Goal: Task Accomplishment & Management: Use online tool/utility

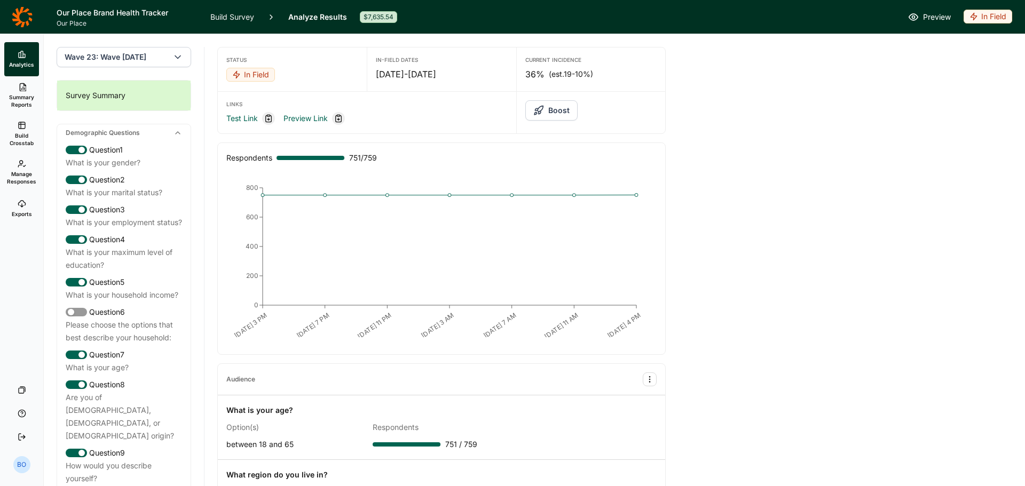
click at [559, 111] on button "Boost" at bounding box center [551, 110] width 52 height 20
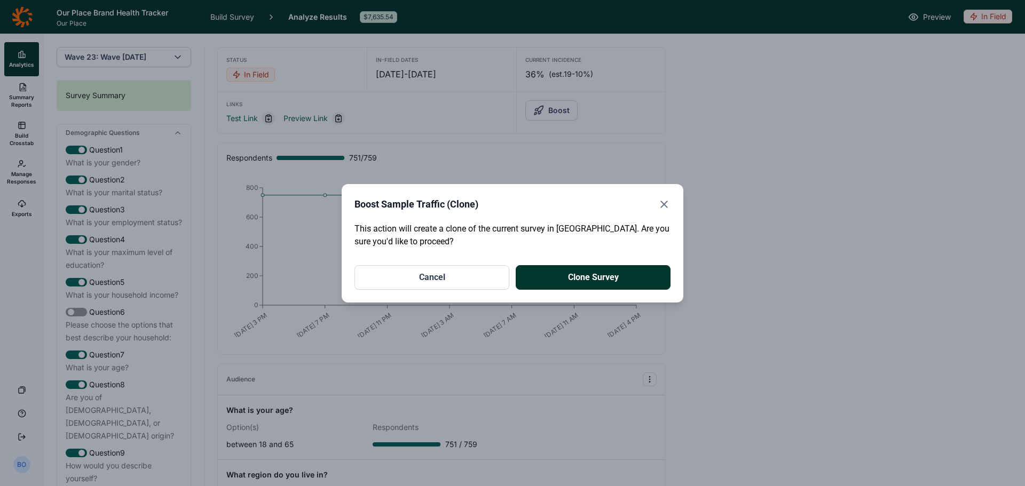
click at [613, 272] on button "Clone Survey" at bounding box center [592, 277] width 155 height 25
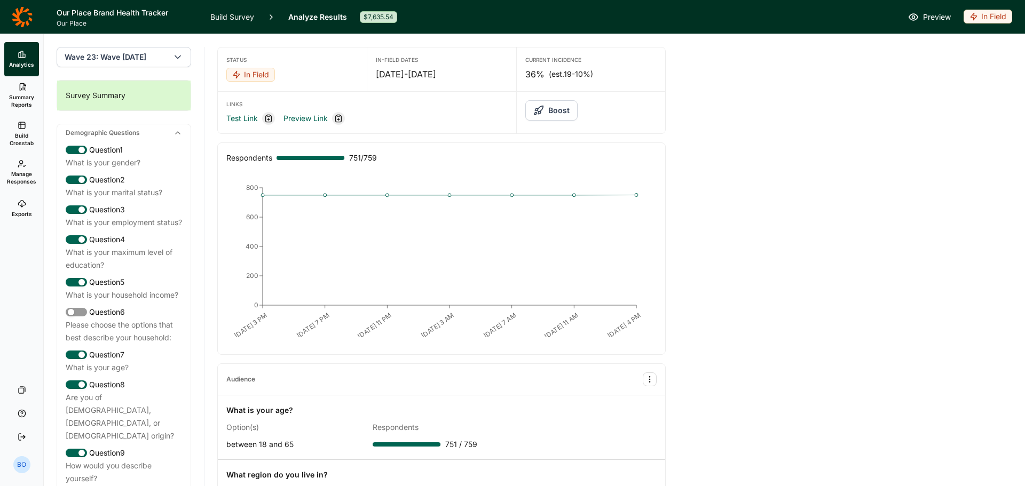
click at [120, 95] on div "Survey Summary" at bounding box center [123, 96] width 133 height 30
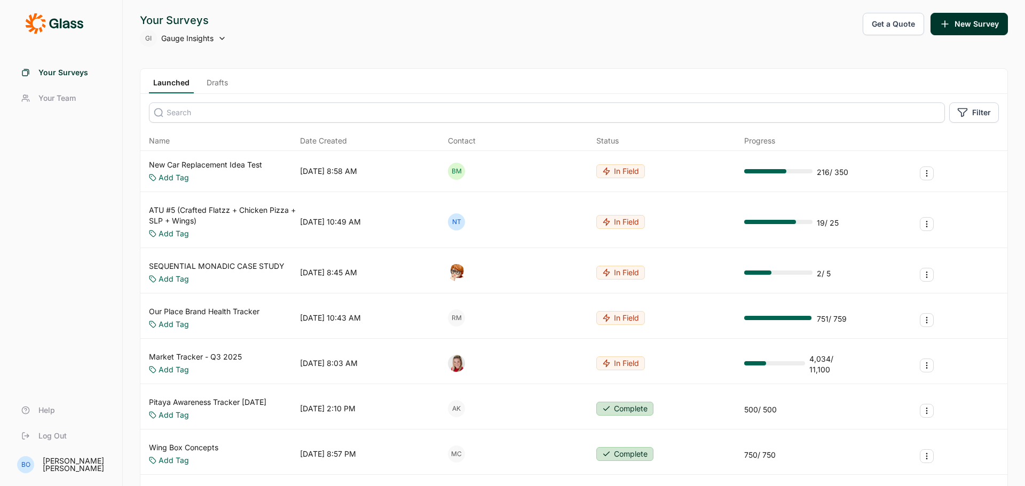
click at [887, 21] on button "Get a Quote" at bounding box center [892, 24] width 61 height 22
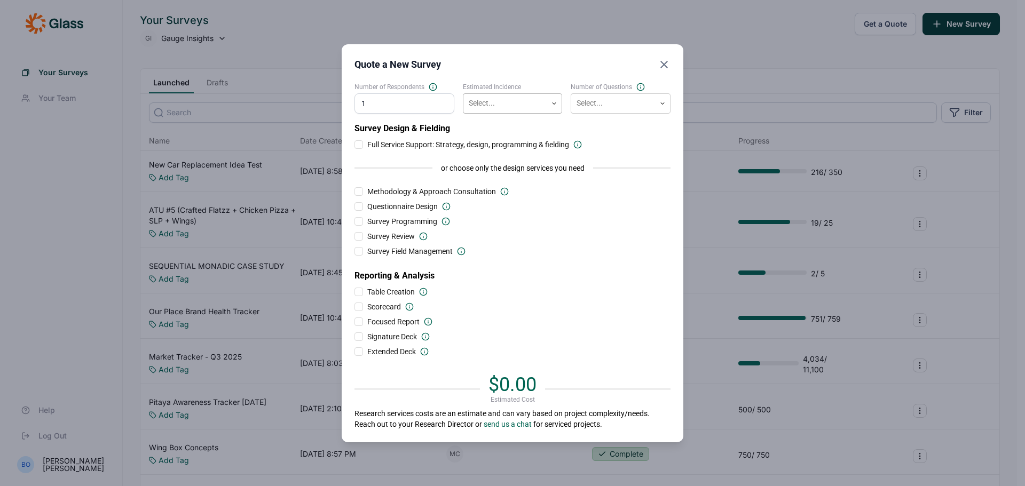
type input "1"
click at [538, 102] on div at bounding box center [504, 103] width 73 height 13
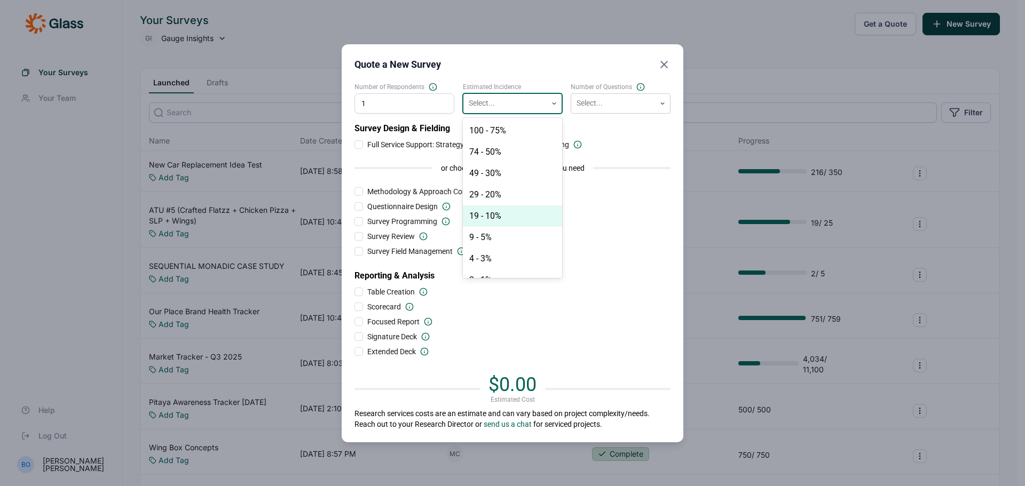
click at [509, 212] on div "19 - 10%" at bounding box center [513, 215] width 100 height 21
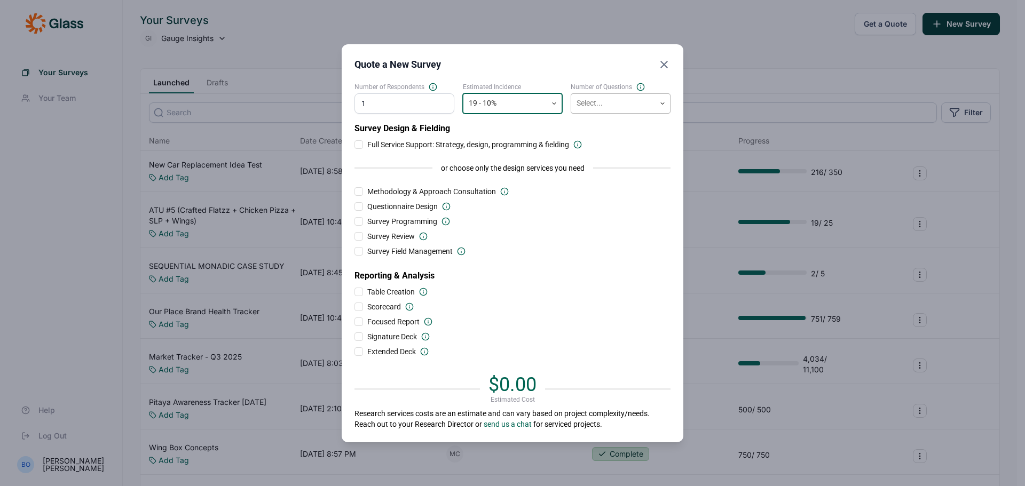
click at [620, 108] on div at bounding box center [612, 103] width 73 height 13
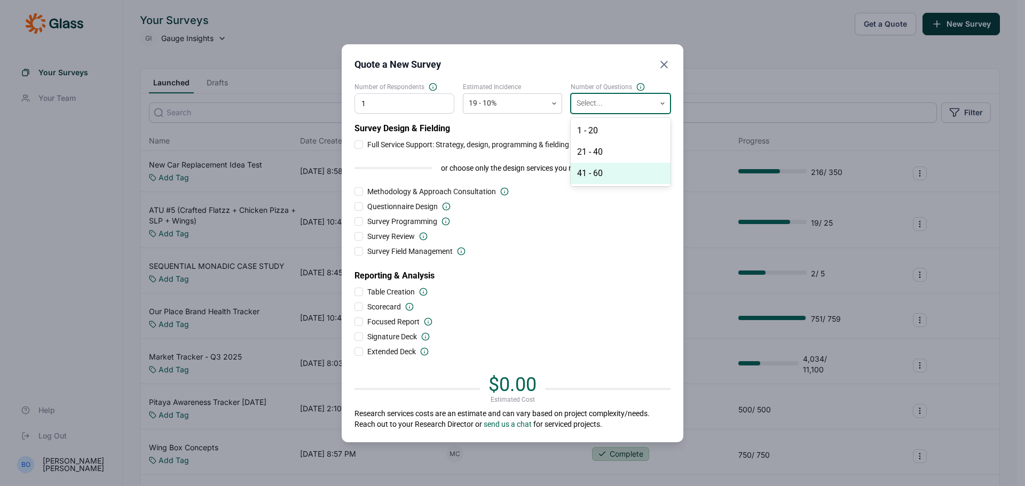
click at [613, 172] on div "41 - 60" at bounding box center [620, 173] width 100 height 21
click at [617, 101] on div at bounding box center [612, 103] width 73 height 13
click at [622, 150] on div "21 - 40" at bounding box center [620, 151] width 100 height 21
click at [668, 67] on icon "Close" at bounding box center [663, 64] width 13 height 13
